Goal: Navigation & Orientation: Find specific page/section

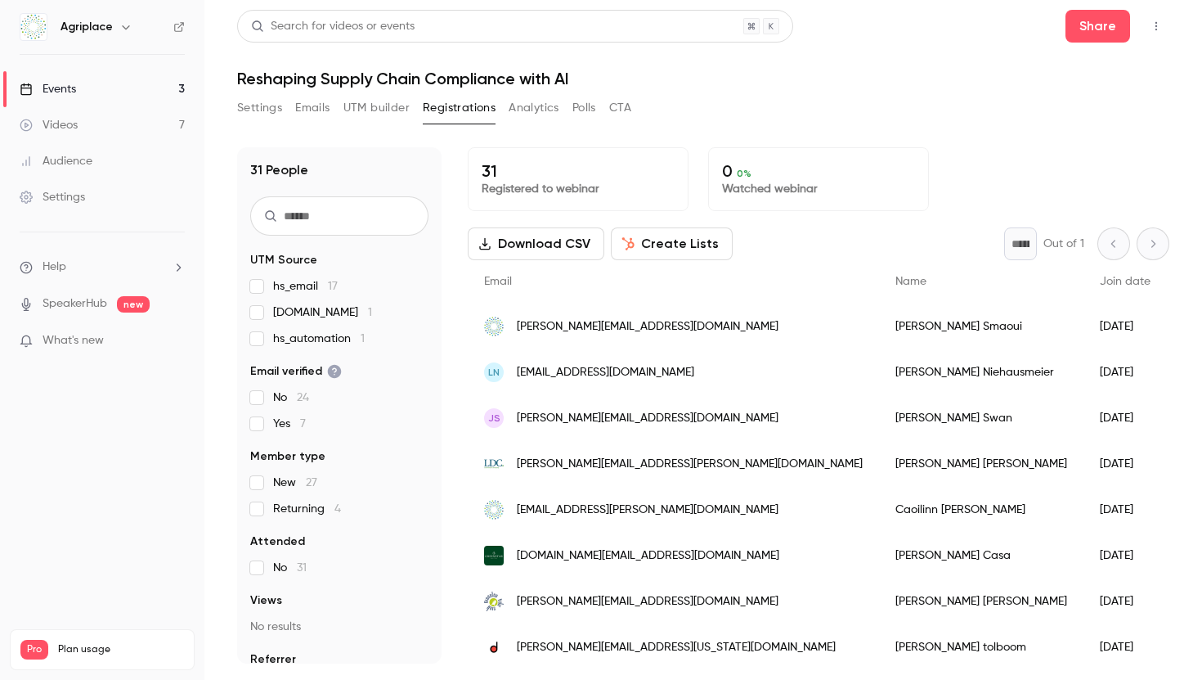
click at [141, 126] on link "Videos 7" at bounding box center [102, 125] width 205 height 36
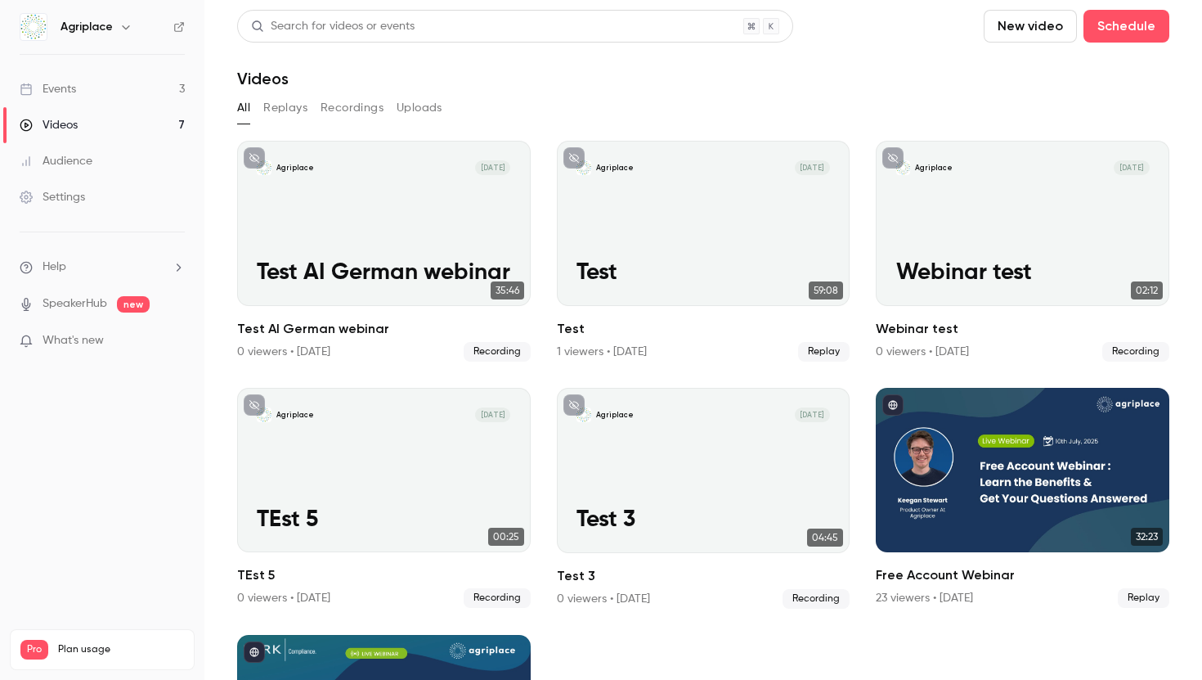
click at [136, 97] on link "Events 3" at bounding box center [102, 89] width 205 height 36
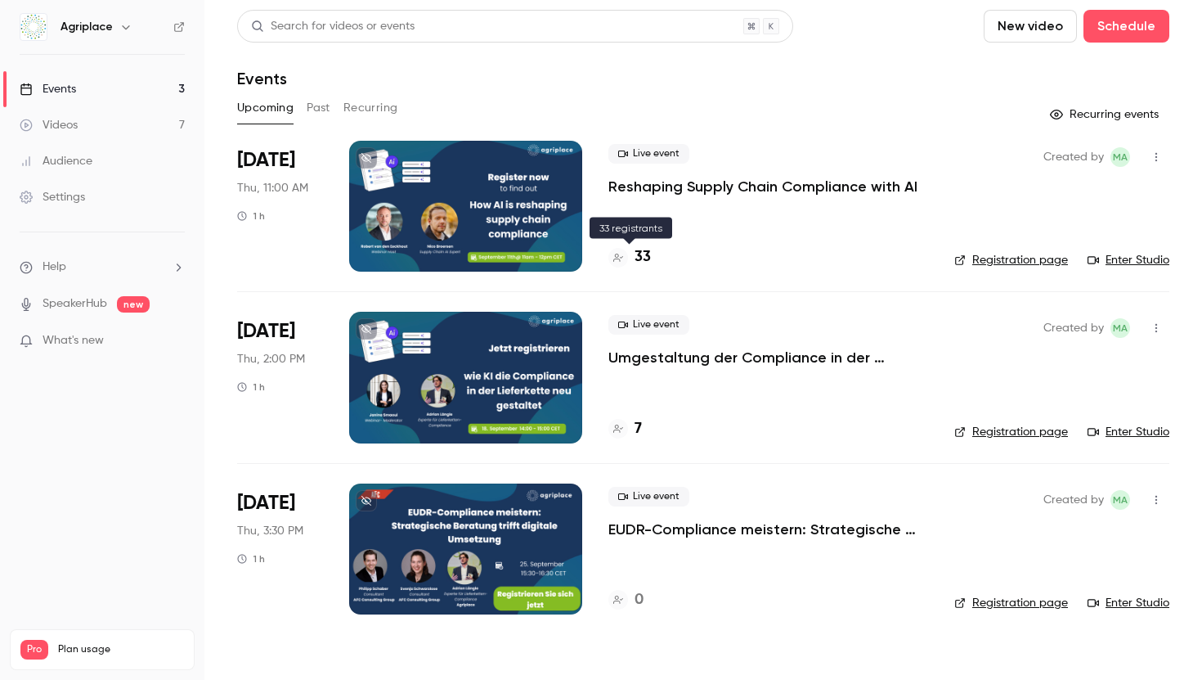
click at [623, 255] on div at bounding box center [619, 258] width 20 height 20
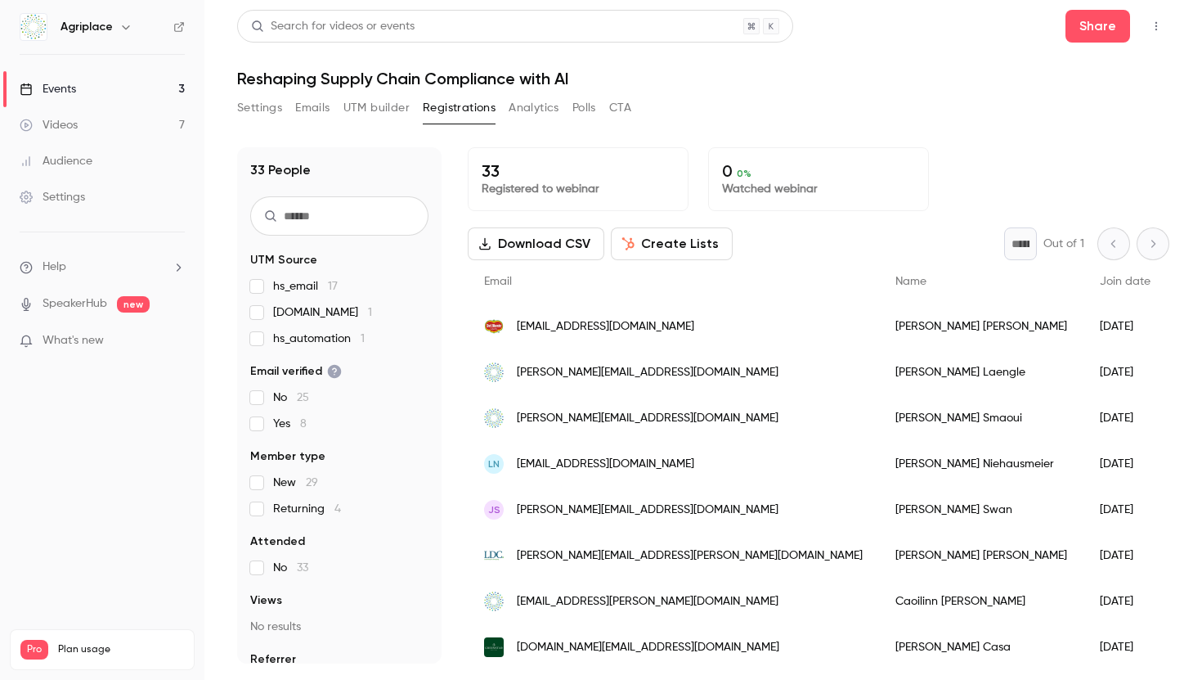
click at [113, 93] on link "Events 3" at bounding box center [102, 89] width 205 height 36
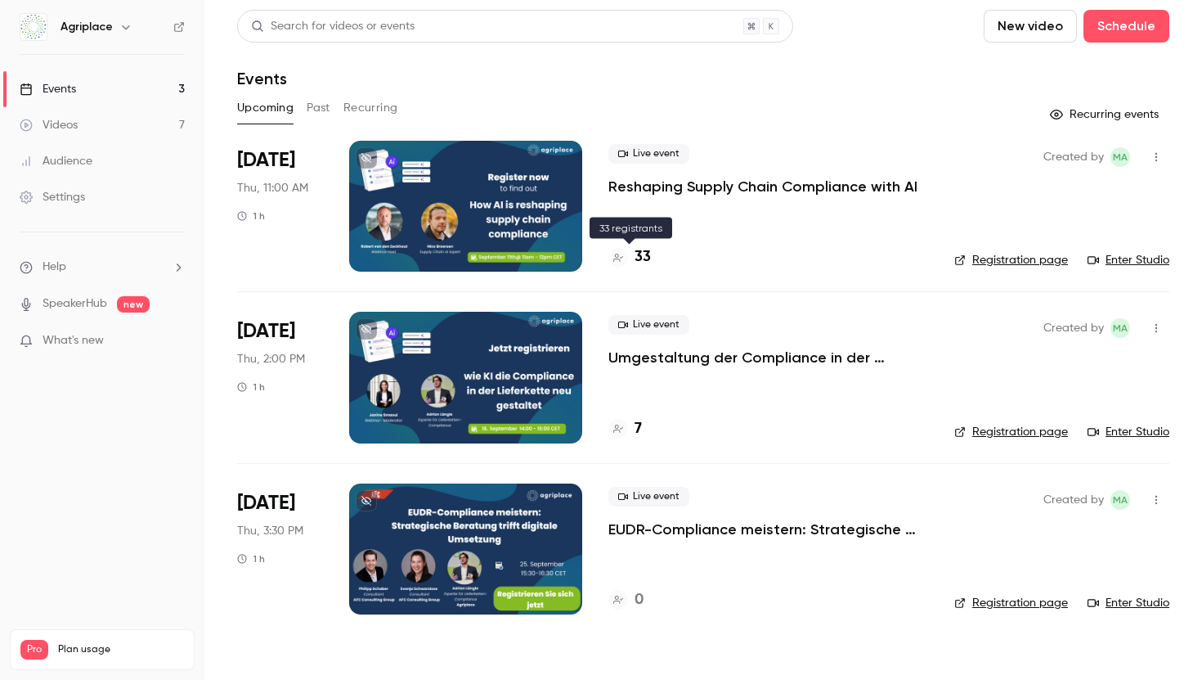
click at [625, 260] on div at bounding box center [619, 258] width 20 height 20
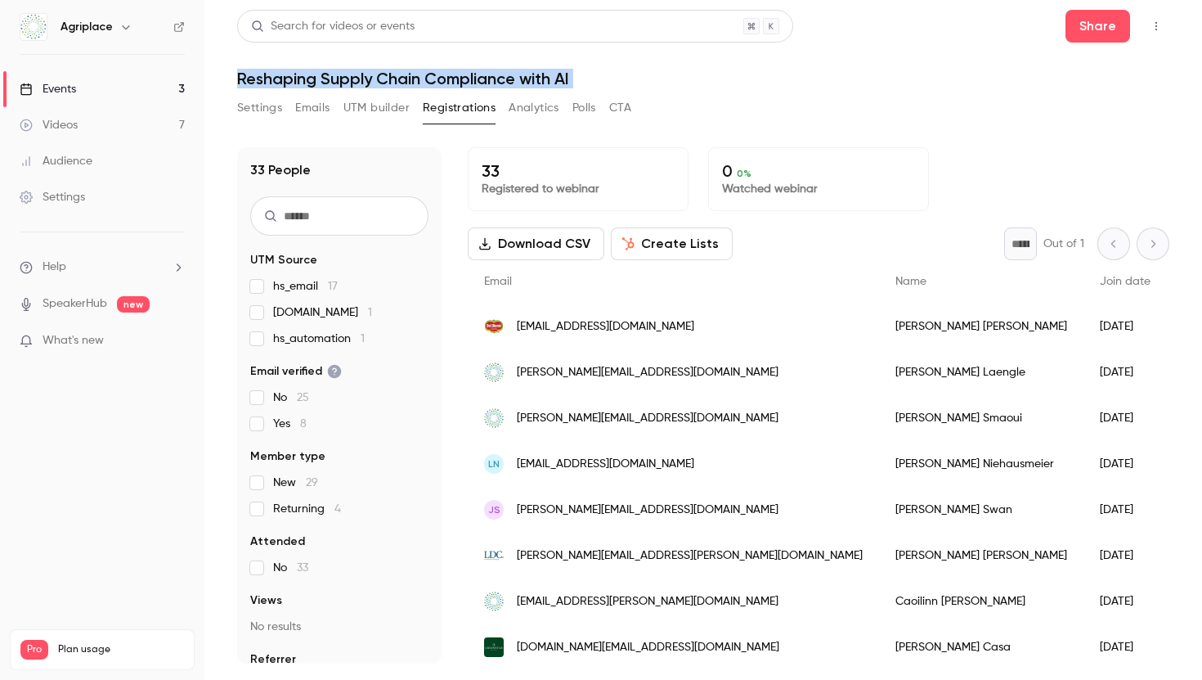
drag, startPoint x: 820, startPoint y: 29, endPoint x: 1049, endPoint y: 108, distance: 241.6
click at [1050, 109] on div "Search for videos or events Share Reshaping Supply Chain Compliance with AI Set…" at bounding box center [703, 337] width 933 height 654
click at [879, 26] on div "Search for videos or events Share" at bounding box center [703, 26] width 933 height 33
drag, startPoint x: 573, startPoint y: 78, endPoint x: 208, endPoint y: 65, distance: 365.9
click at [207, 65] on main "Search for videos or events Share Reshaping Supply Chain Compliance with AI Set…" at bounding box center [704, 340] width 998 height 680
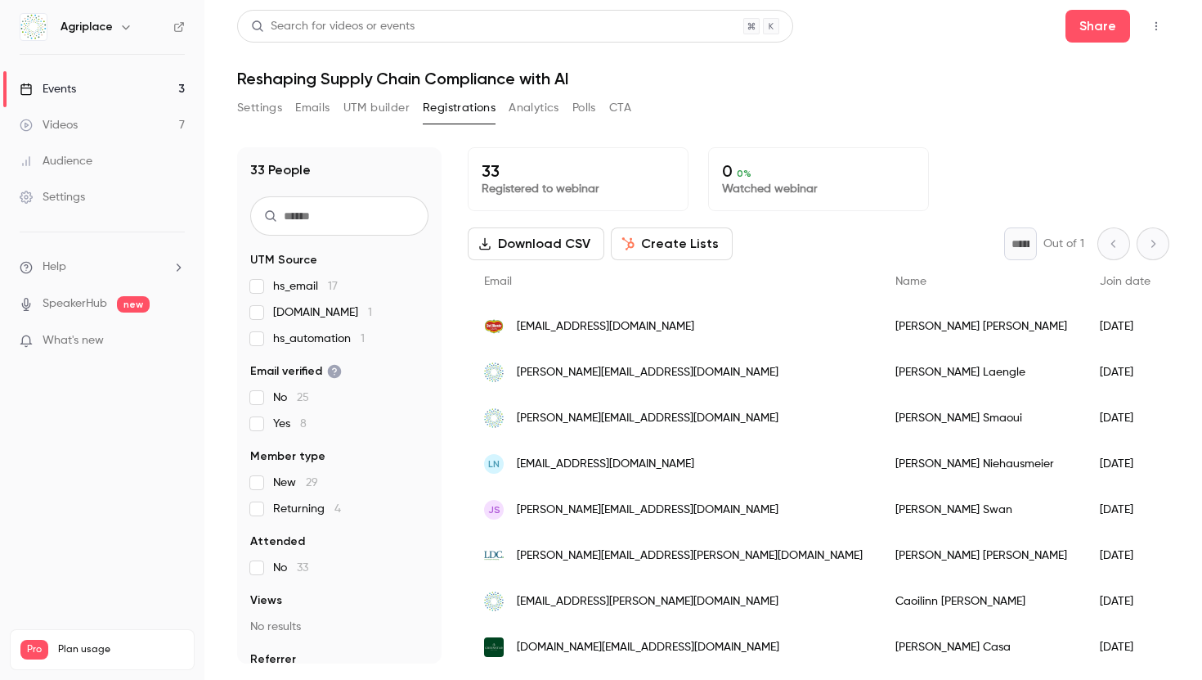
click at [633, 49] on header "Search for videos or events Share Reshaping Supply Chain Compliance with AI" at bounding box center [703, 49] width 933 height 79
click at [142, 83] on link "Events 3" at bounding box center [102, 89] width 205 height 36
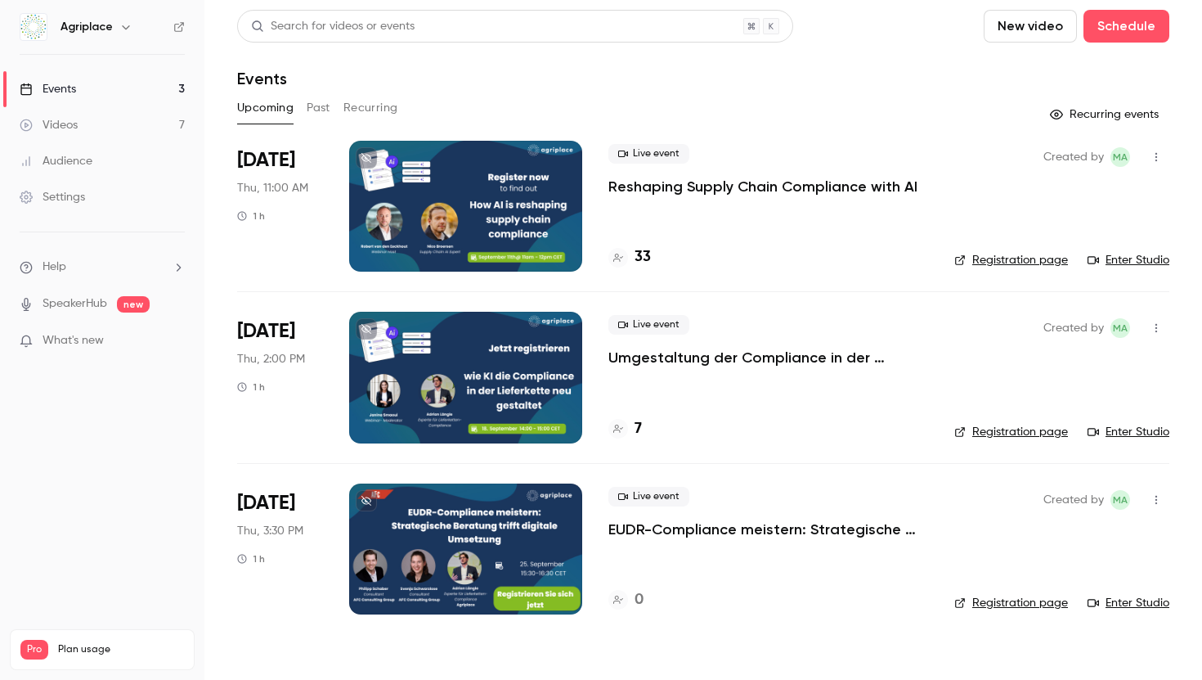
click at [136, 340] on p "What's new" at bounding box center [89, 340] width 139 height 17
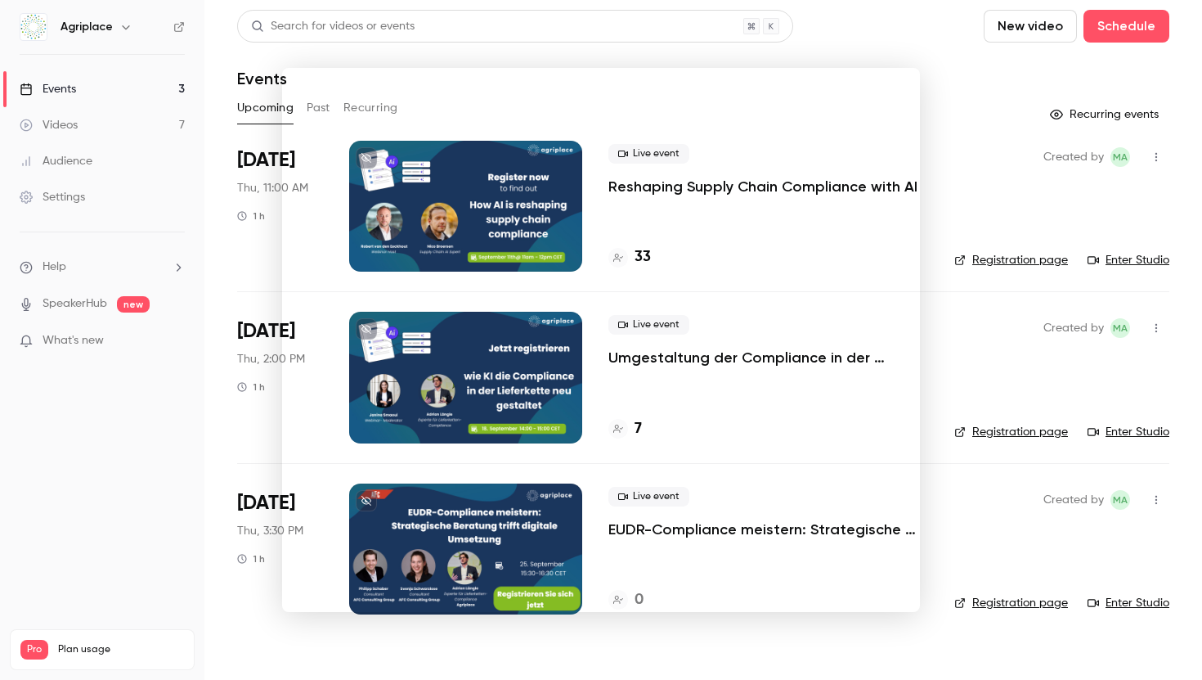
click at [81, 456] on div at bounding box center [601, 340] width 1202 height 680
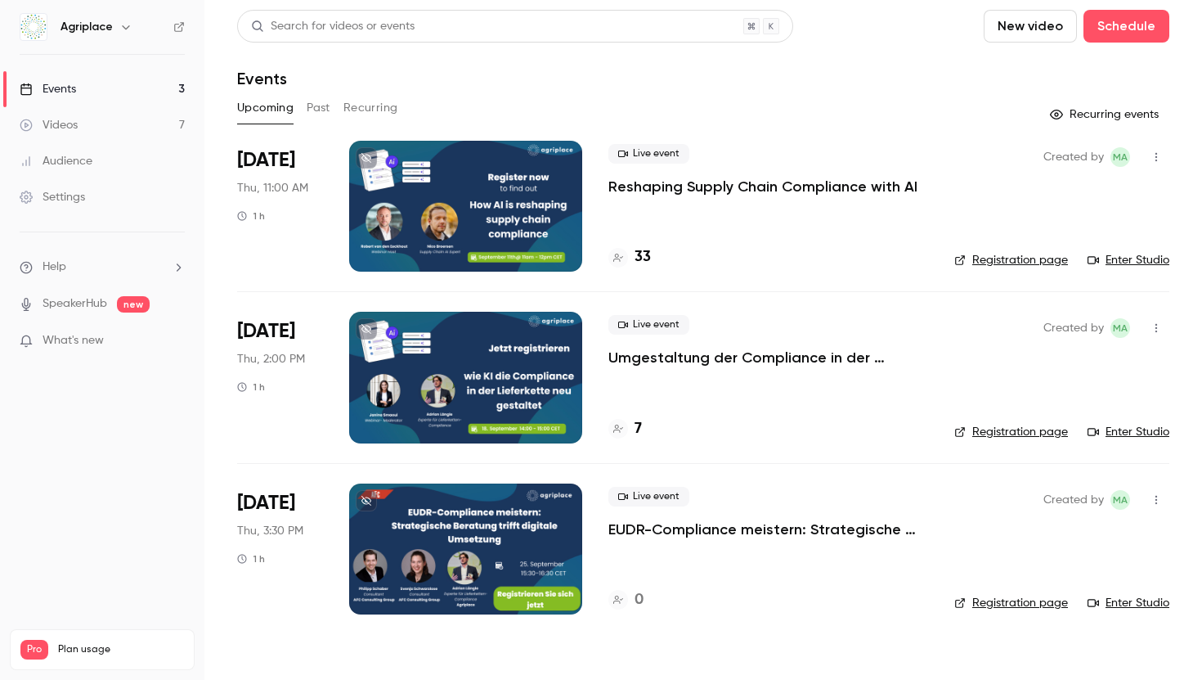
click at [751, 184] on p "Reshaping Supply Chain Compliance with AI" at bounding box center [763, 187] width 309 height 20
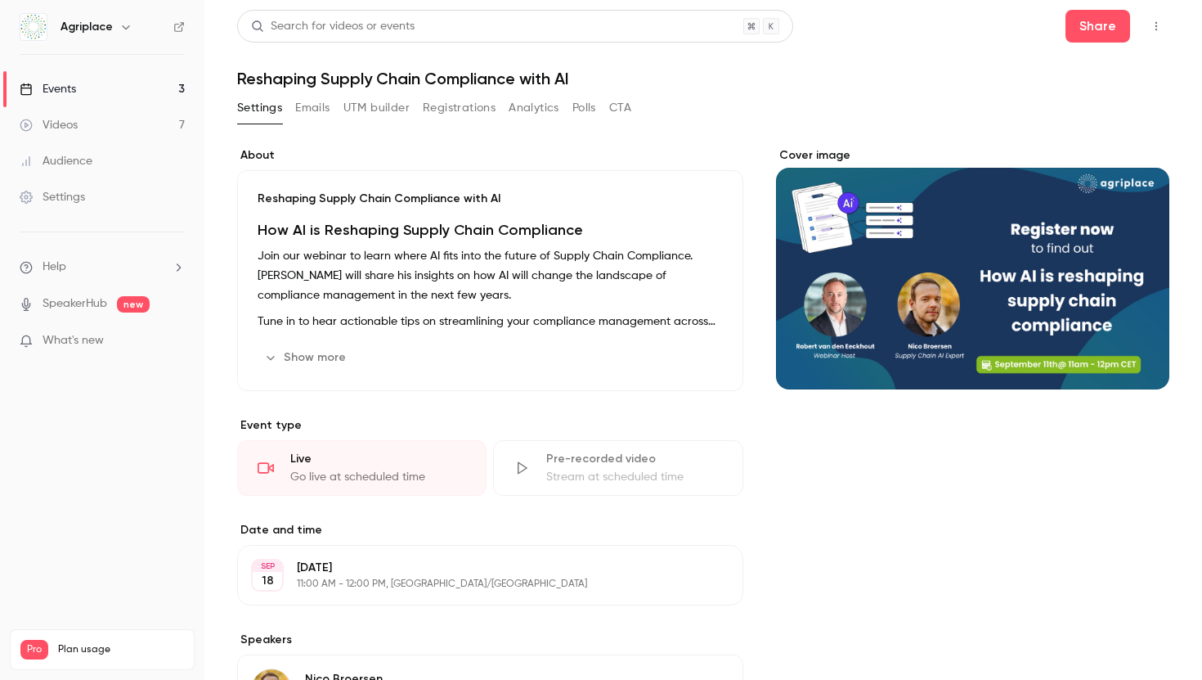
click at [621, 109] on button "CTA" at bounding box center [620, 108] width 22 height 26
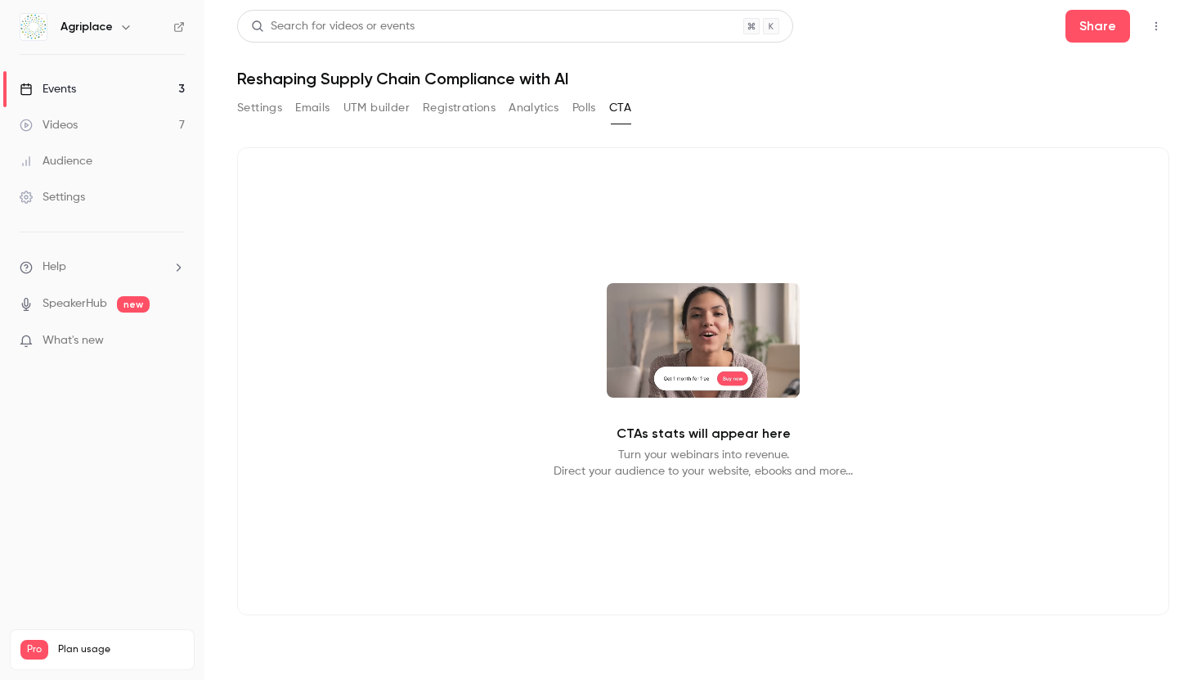
click at [271, 114] on button "Settings" at bounding box center [259, 108] width 45 height 26
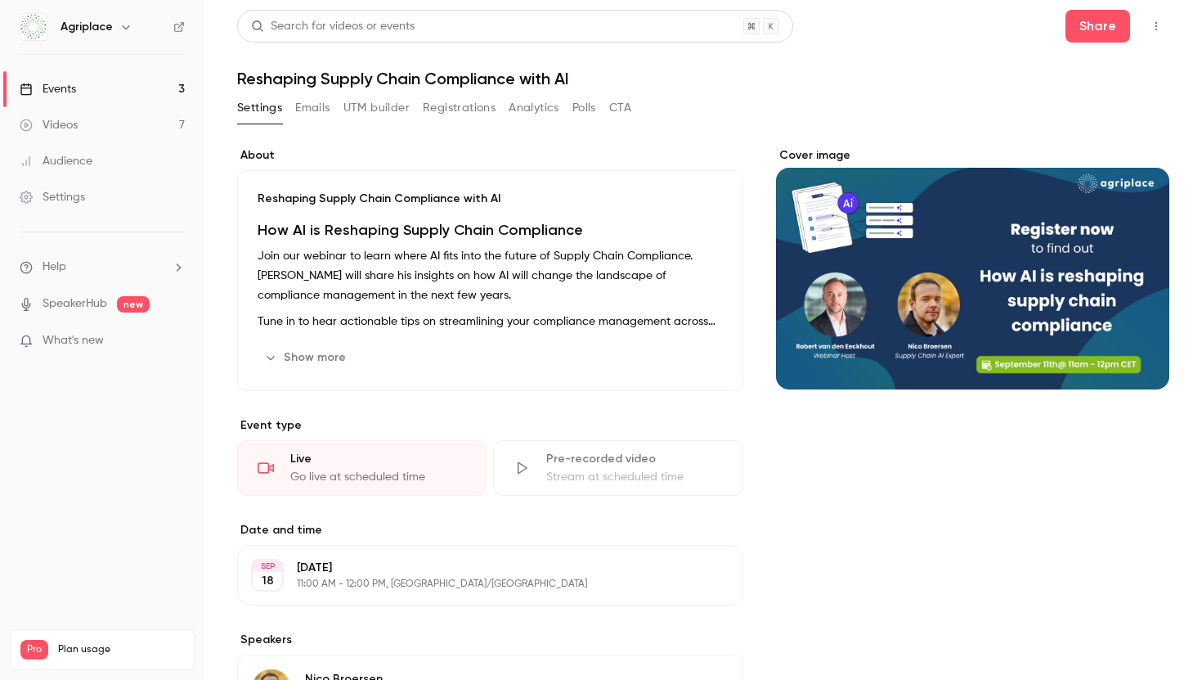
click at [297, 358] on button "Show more" at bounding box center [307, 357] width 98 height 26
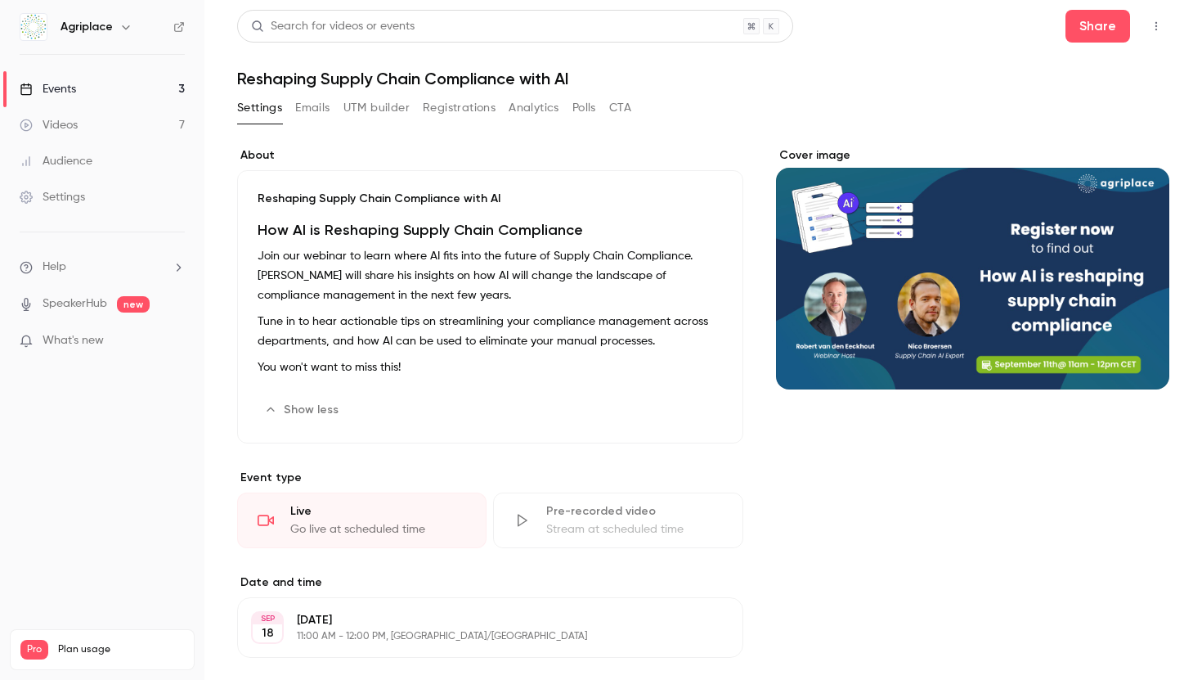
click at [301, 405] on button "Show less" at bounding box center [303, 410] width 91 height 26
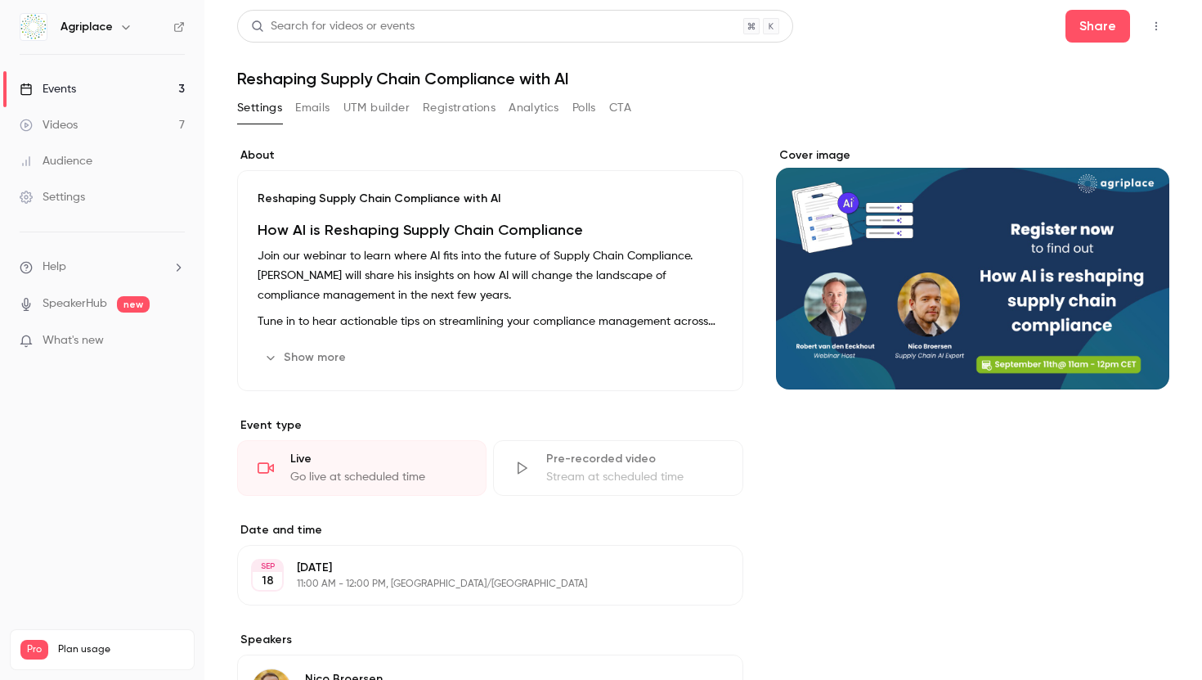
click at [119, 89] on link "Events 3" at bounding box center [102, 89] width 205 height 36
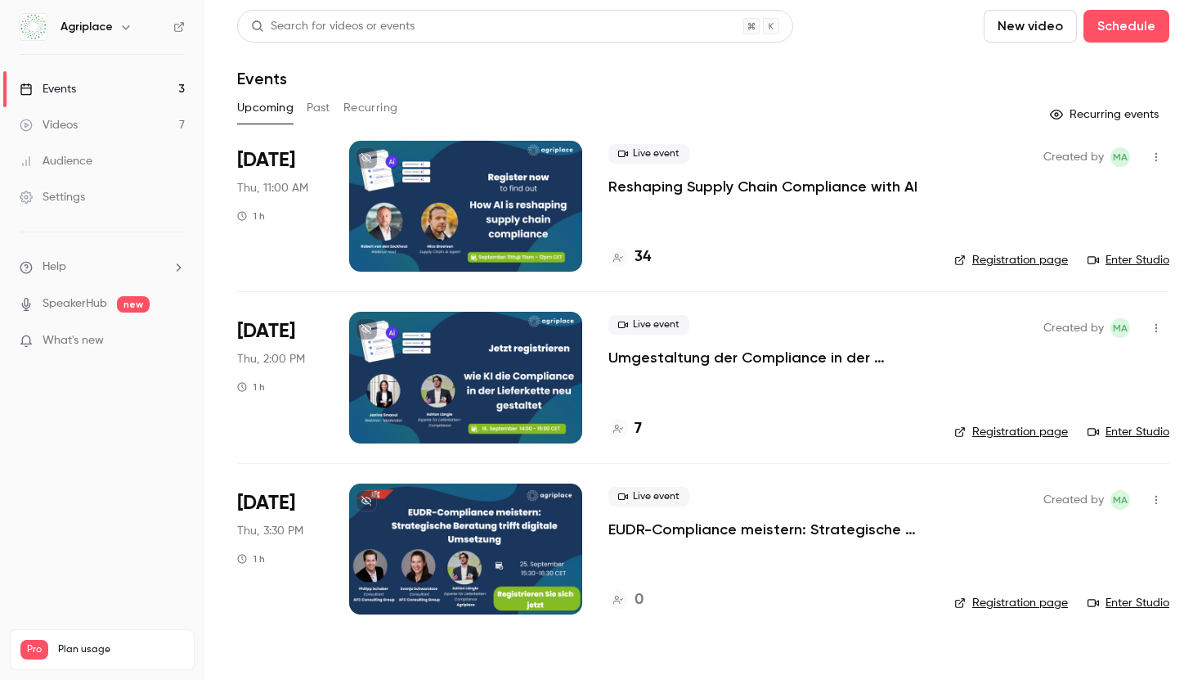
click at [1123, 259] on link "Enter Studio" at bounding box center [1129, 260] width 82 height 16
